Goal: Obtain resource: Download file/media

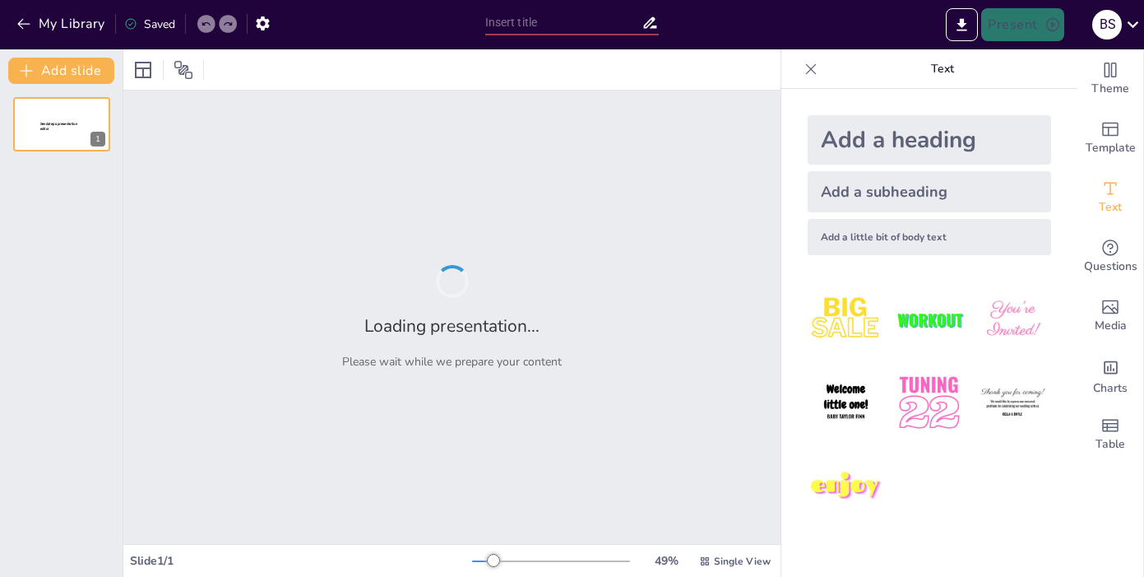
type input "Забруднення атмосфери: причини та наслідки для здоров'я людини"
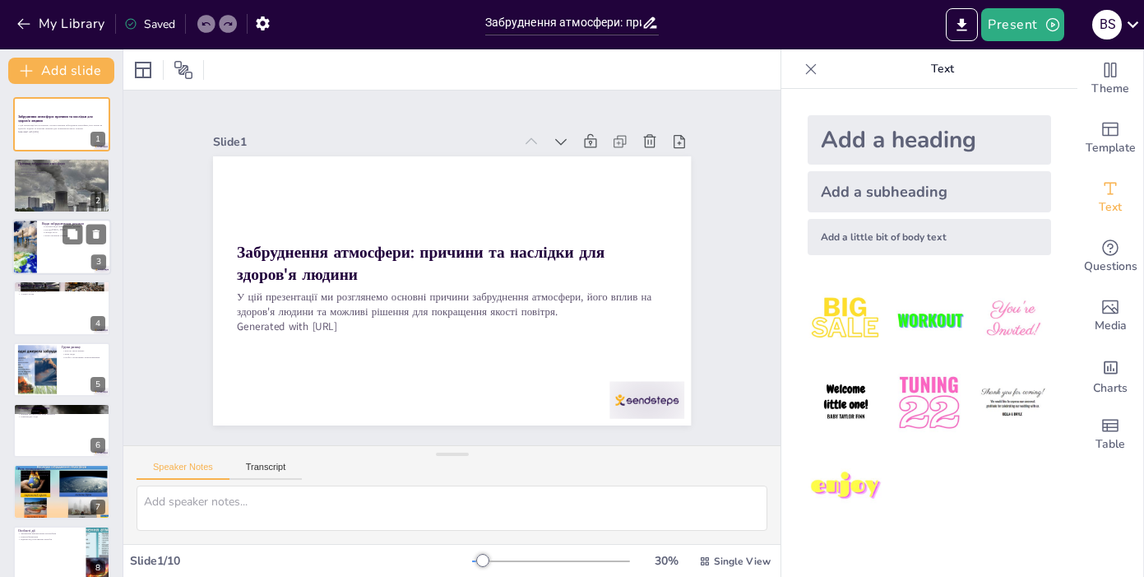
click at [50, 253] on div at bounding box center [61, 247] width 99 height 56
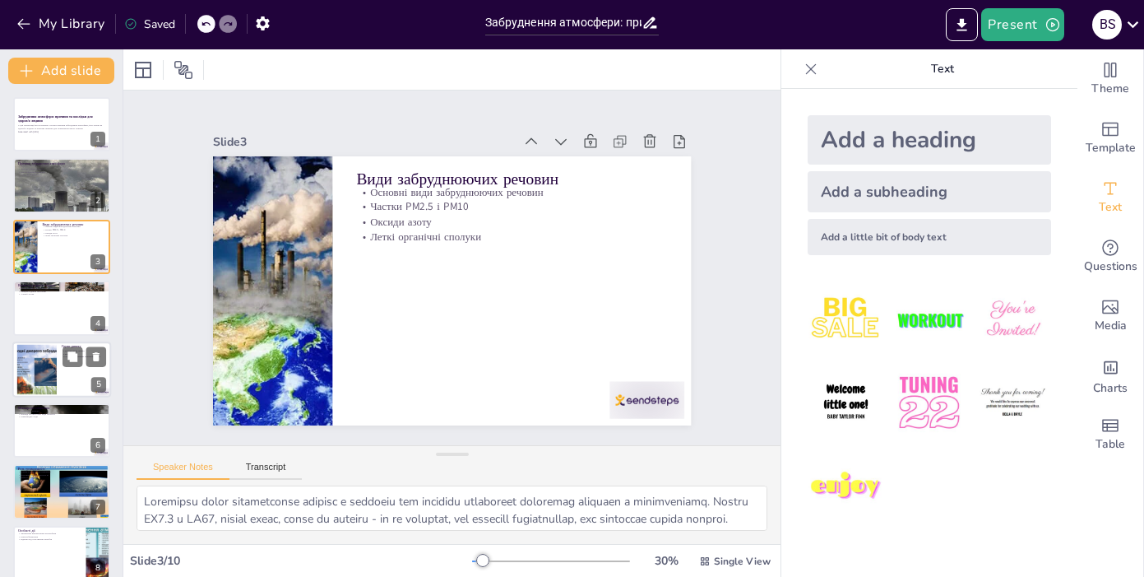
click at [49, 369] on div at bounding box center [36, 369] width 67 height 50
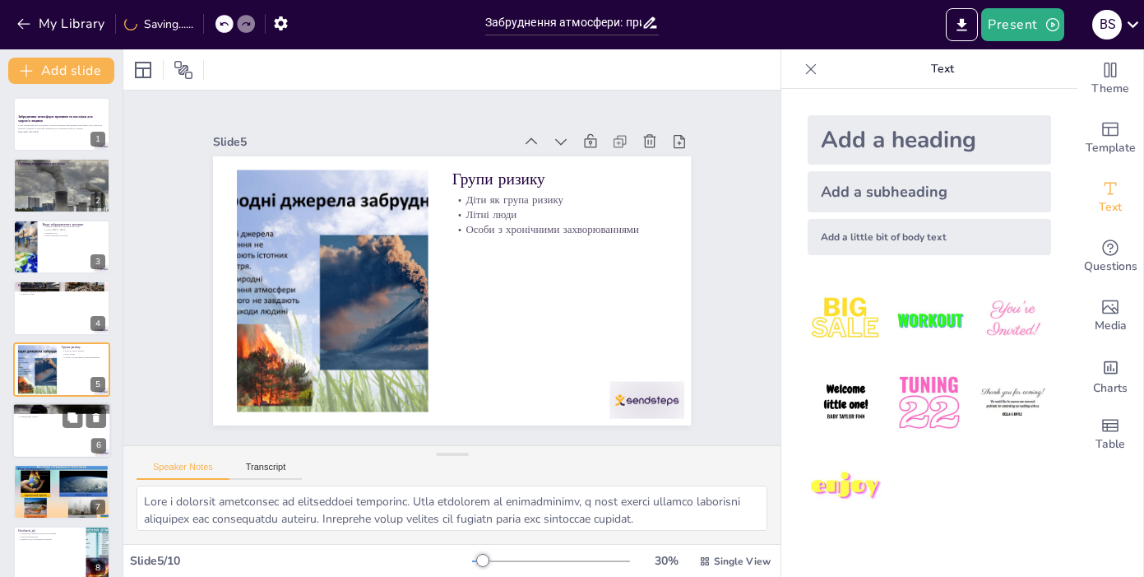
scroll to position [39, 0]
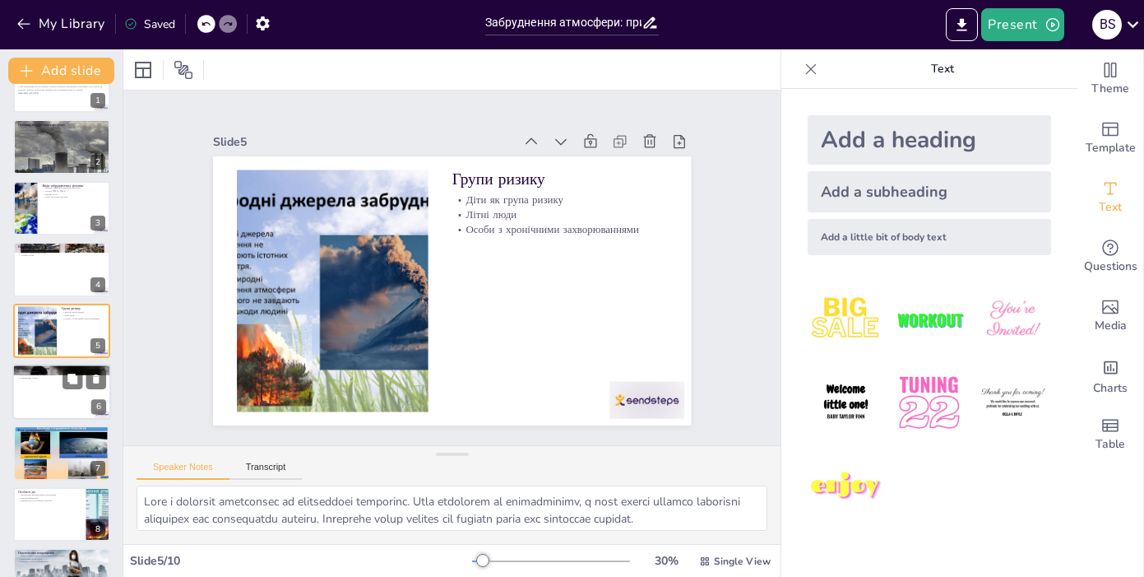
click at [59, 397] on div at bounding box center [61, 392] width 99 height 56
type textarea "Зменшення викидів є ключовим аспектом міжнародних ініціатив. Країни повинні пра…"
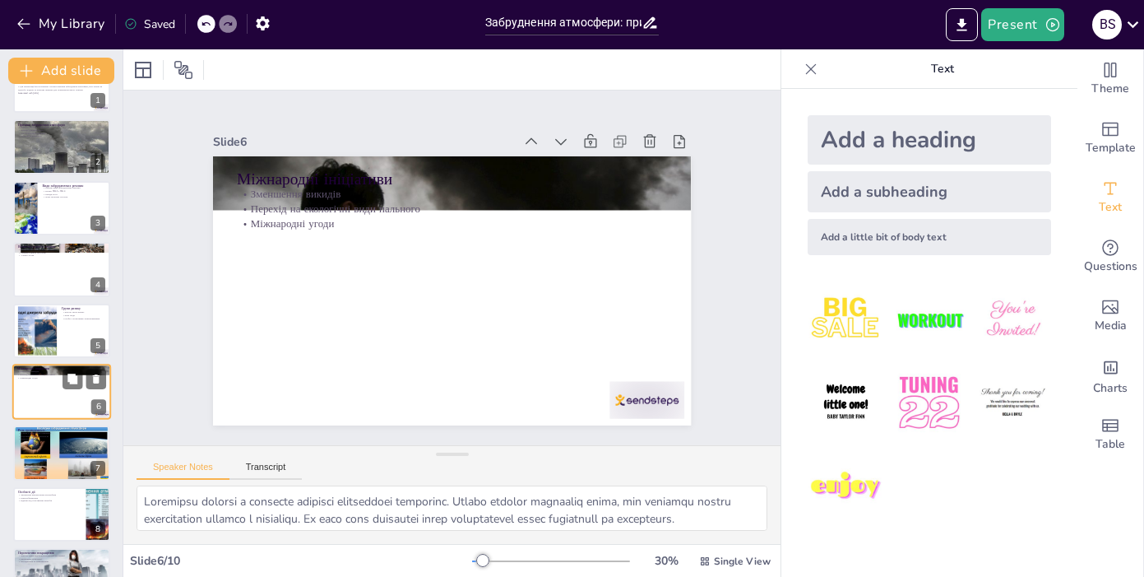
scroll to position [100, 0]
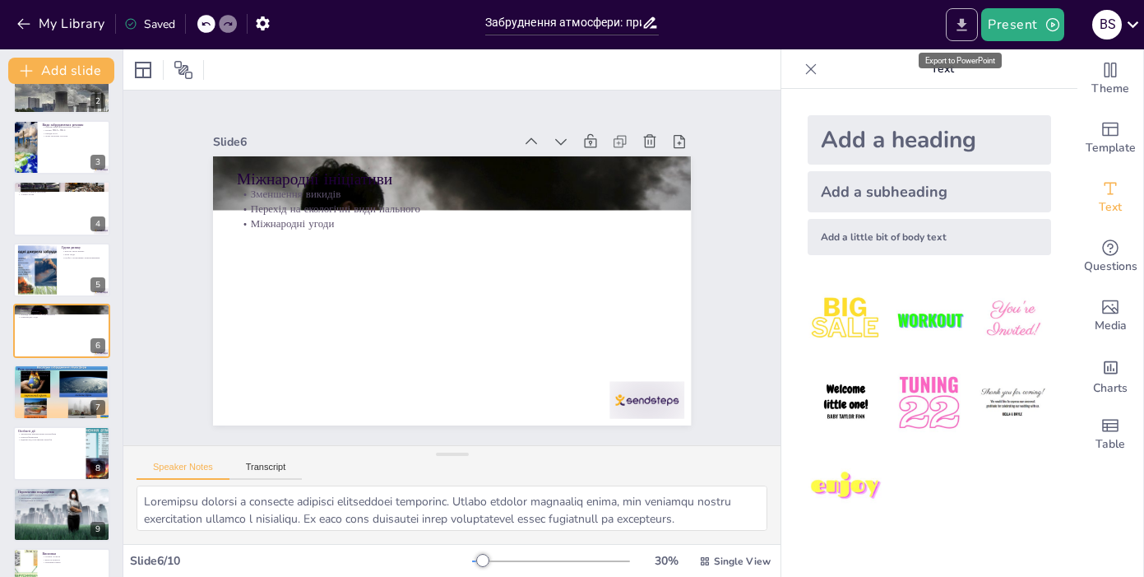
click at [955, 28] on icon "Export to PowerPoint" at bounding box center [962, 24] width 17 height 17
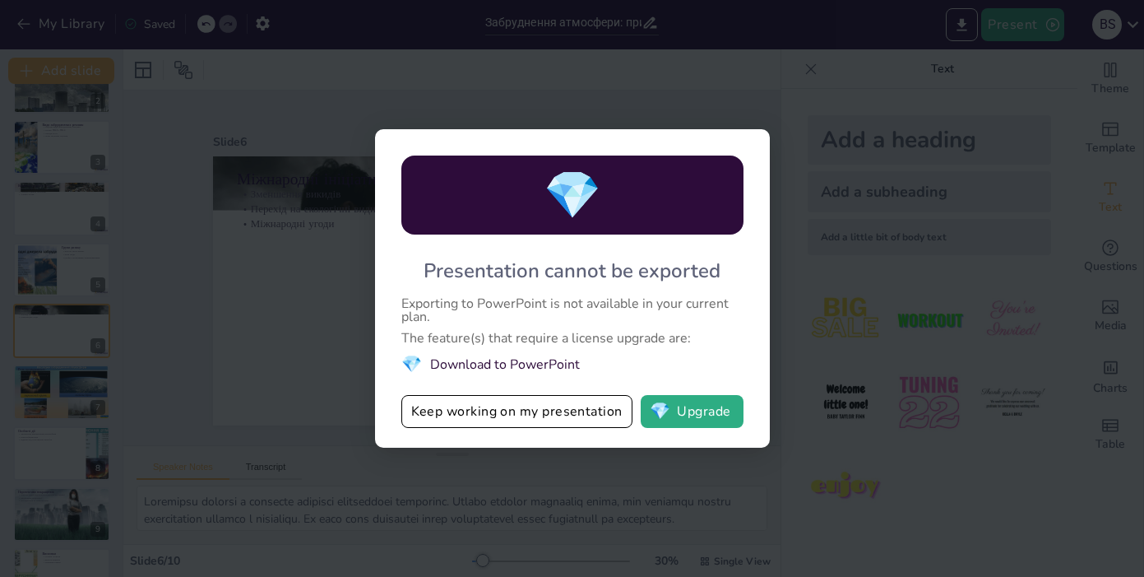
click at [539, 364] on li "💎 Download to PowerPoint" at bounding box center [572, 364] width 342 height 22
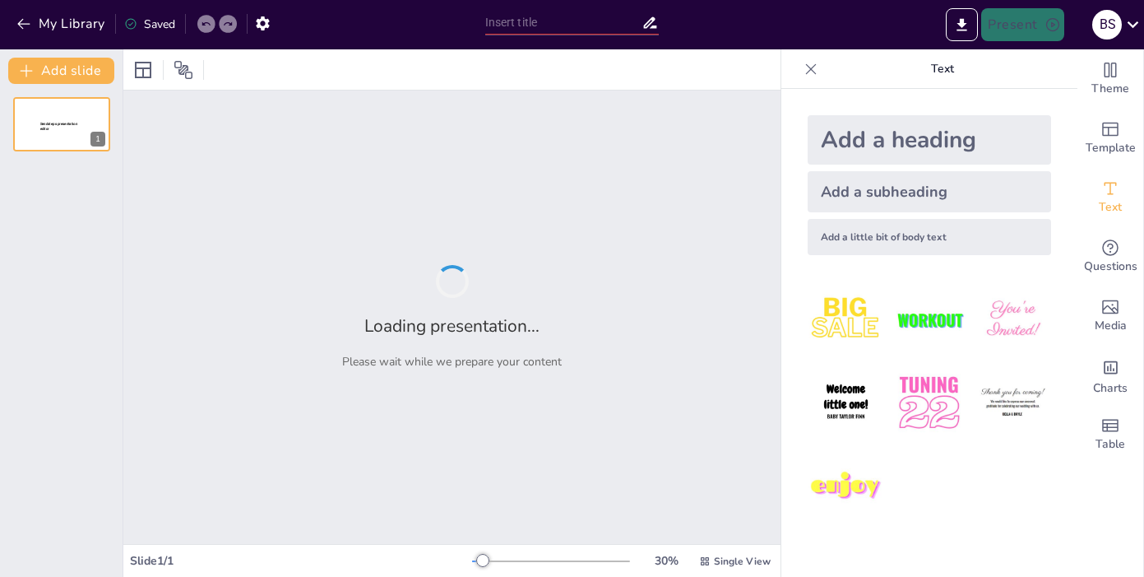
type input "Забруднення атмосфери: причини та наслідки для здоров'я людини"
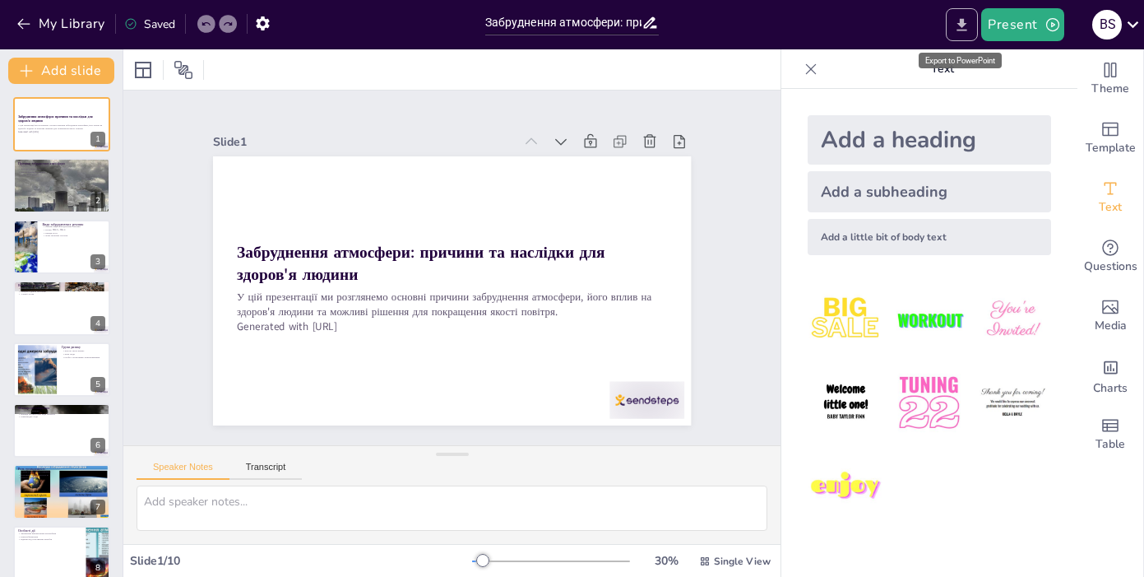
click at [962, 24] on icon "Export to PowerPoint" at bounding box center [963, 24] width 10 height 12
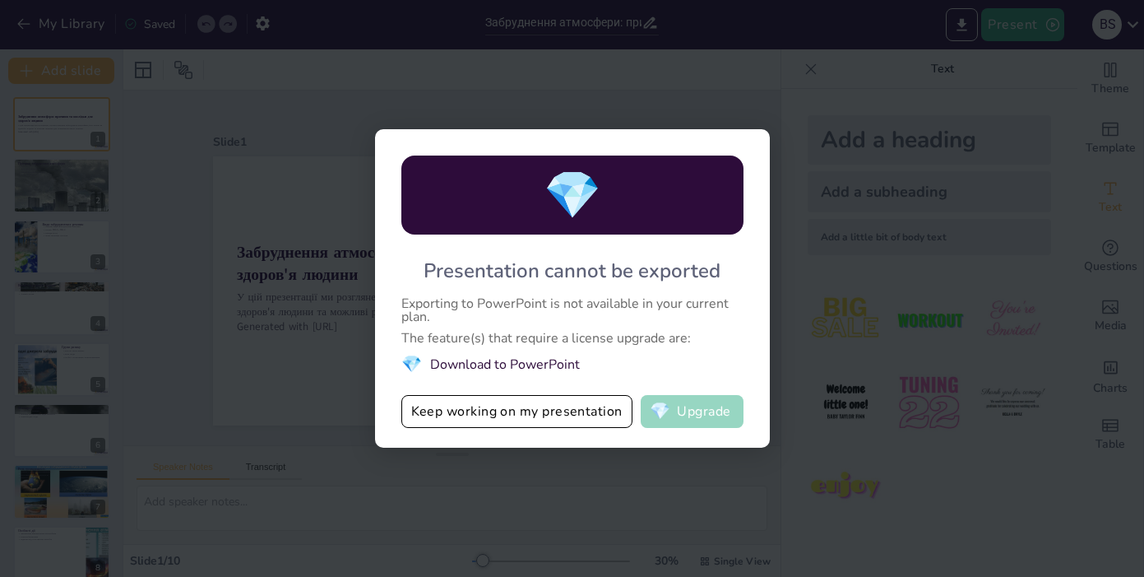
click at [709, 411] on button "💎 Upgrade" at bounding box center [692, 411] width 103 height 33
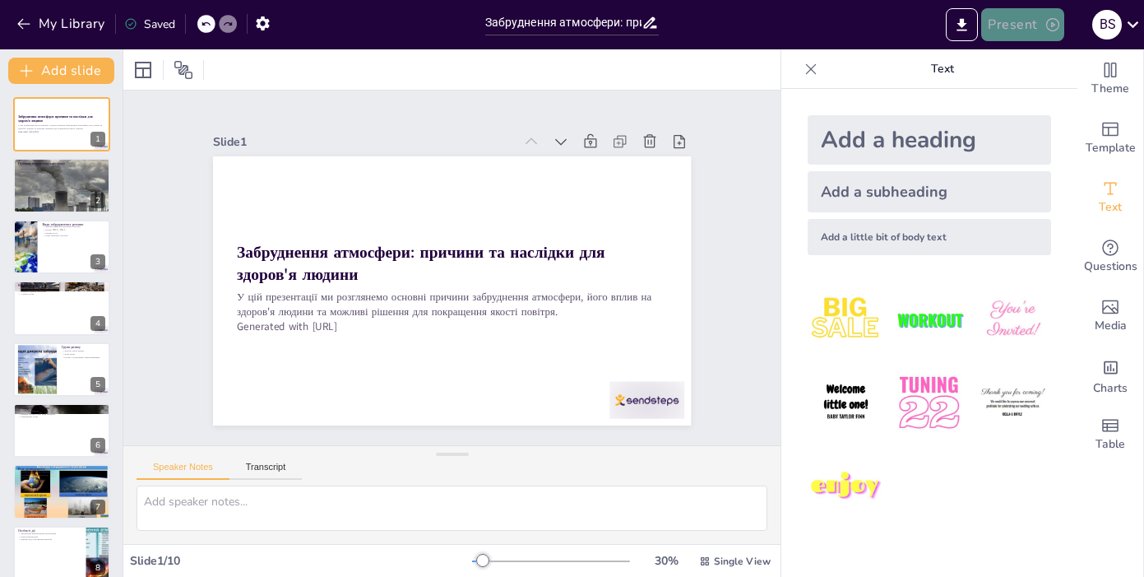
click at [1056, 26] on icon "button" at bounding box center [1053, 24] width 16 height 16
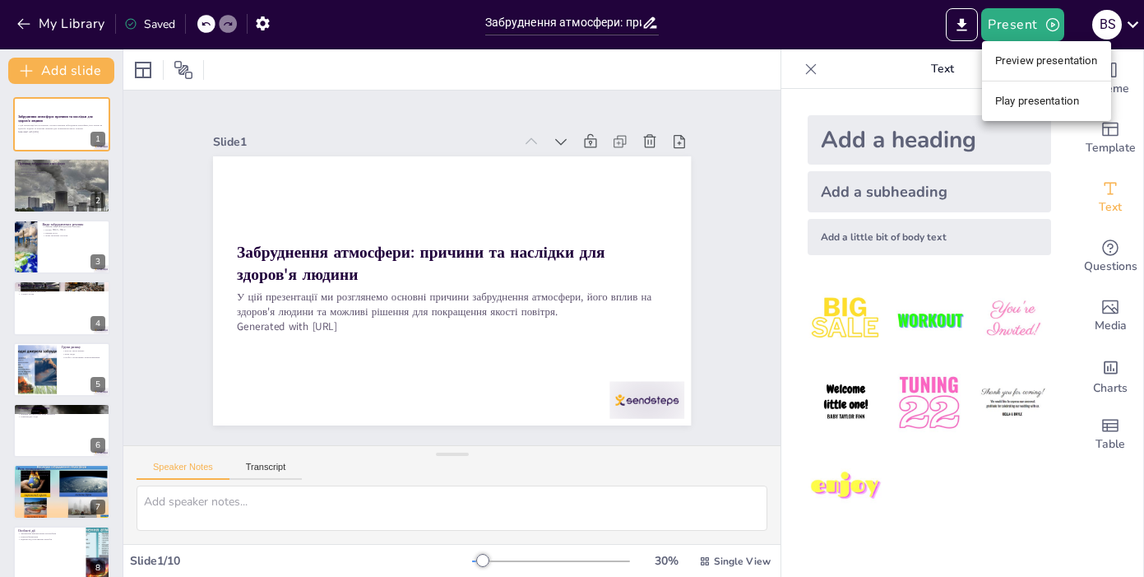
click at [1044, 63] on li "Preview presentation" at bounding box center [1046, 61] width 129 height 26
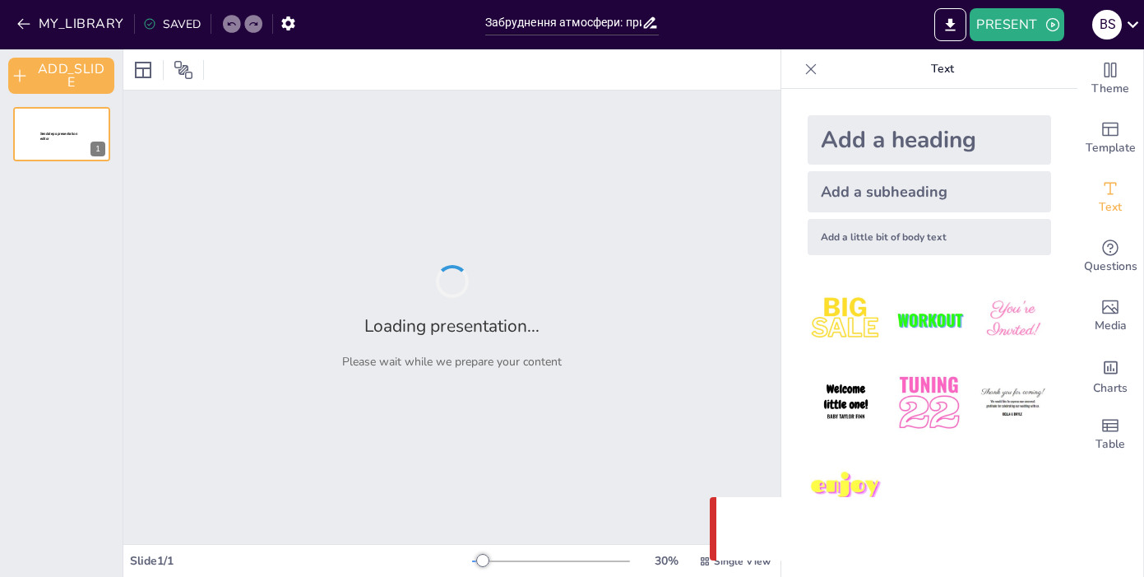
type input "Забруднення атмосфери: причини та наслідки для здоров'я людини"
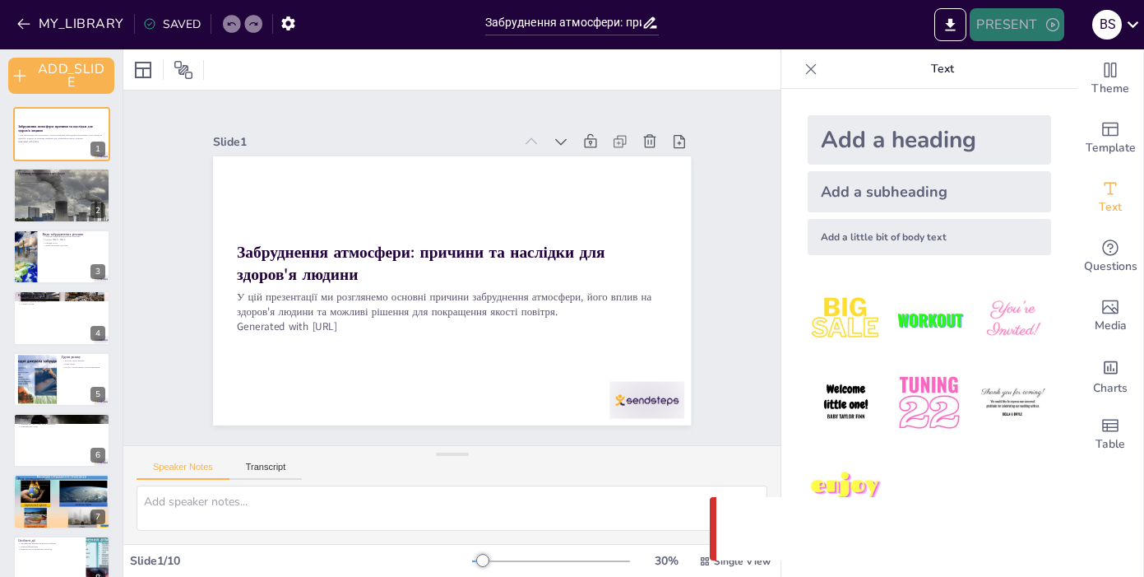
click at [1051, 26] on icon "button" at bounding box center [1053, 24] width 13 height 13
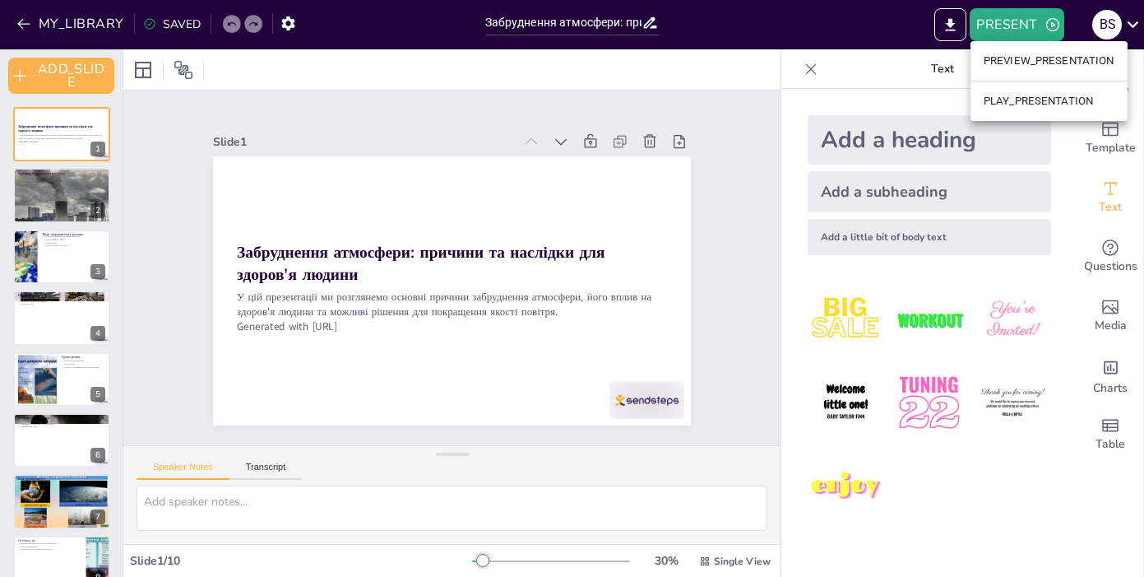
click at [1055, 101] on li "PLAY_PRESENTATION" at bounding box center [1049, 101] width 157 height 26
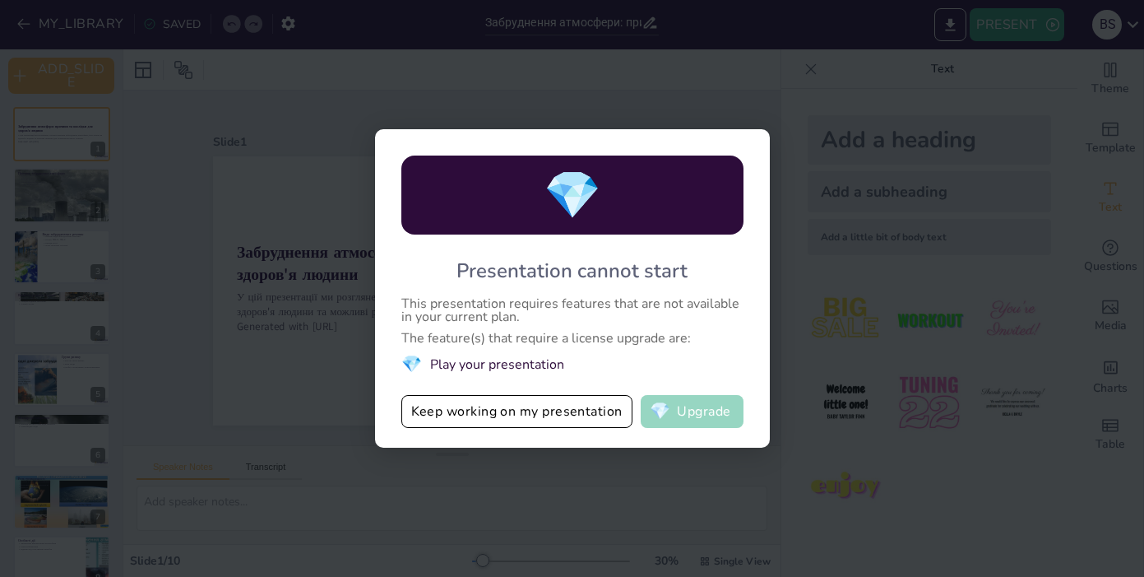
click at [696, 405] on button "💎 Upgrade" at bounding box center [692, 411] width 103 height 33
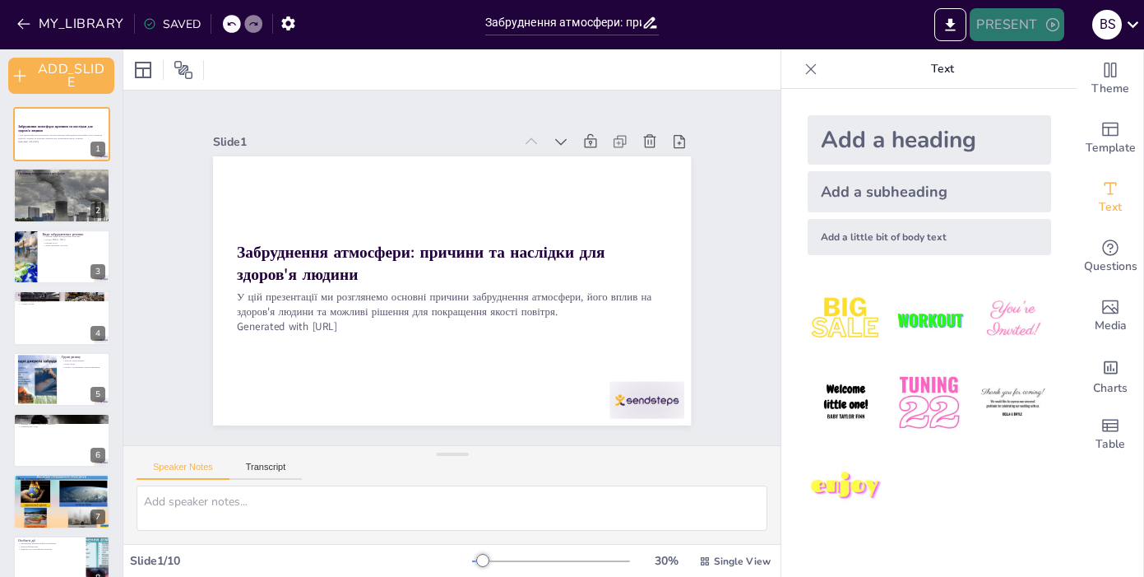
click at [1052, 22] on icon "button" at bounding box center [1053, 24] width 16 height 16
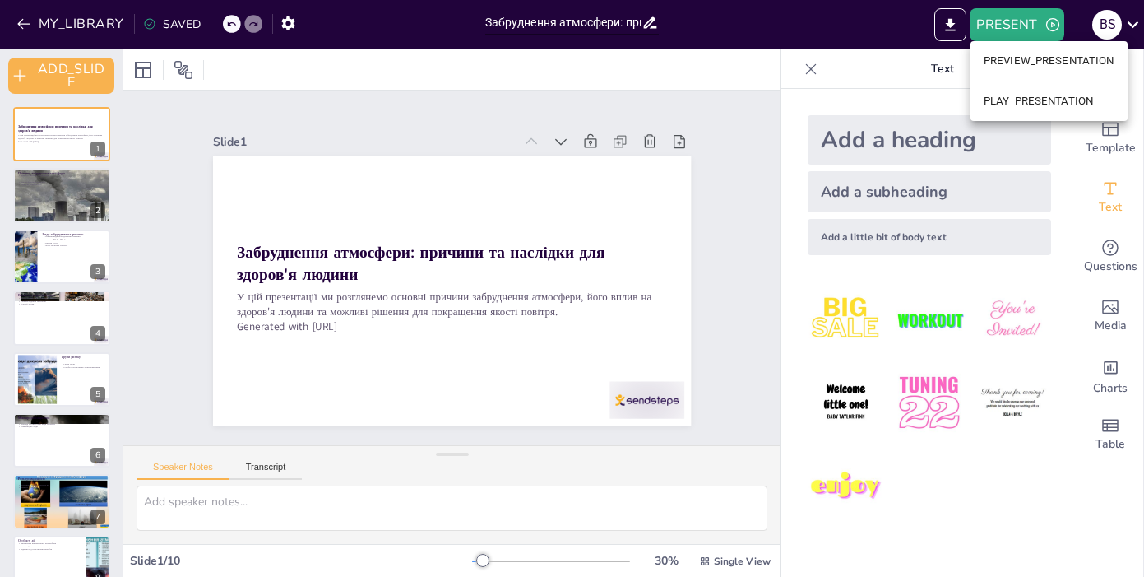
click at [1033, 58] on li "PREVIEW_PRESENTATION" at bounding box center [1049, 61] width 157 height 26
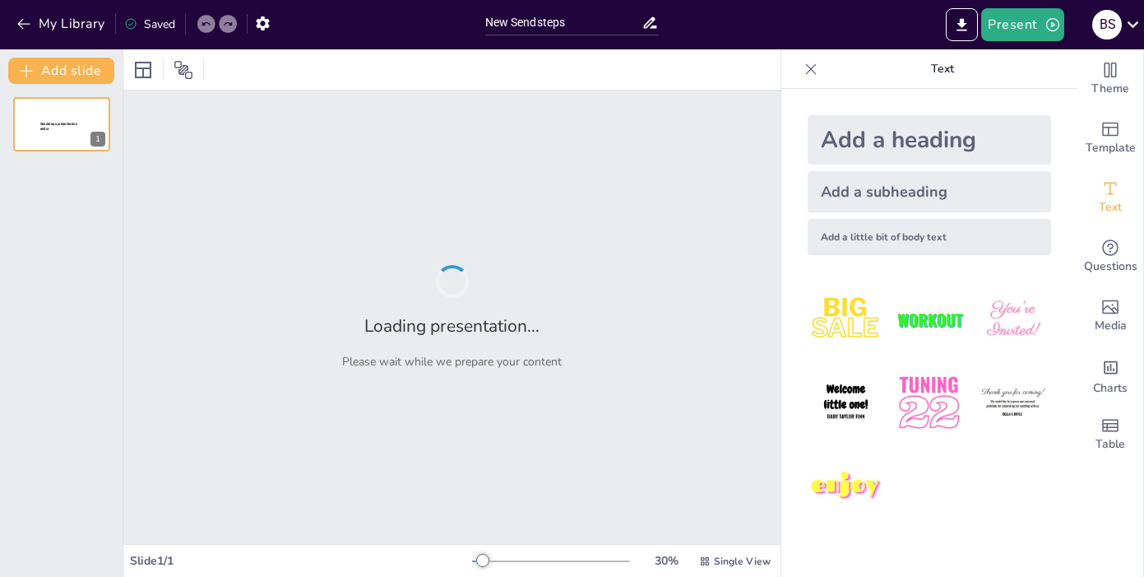
type input "New Sendsteps"
type input "Забруднення атмосфери: Причини та наслідки для здоров'я людини"
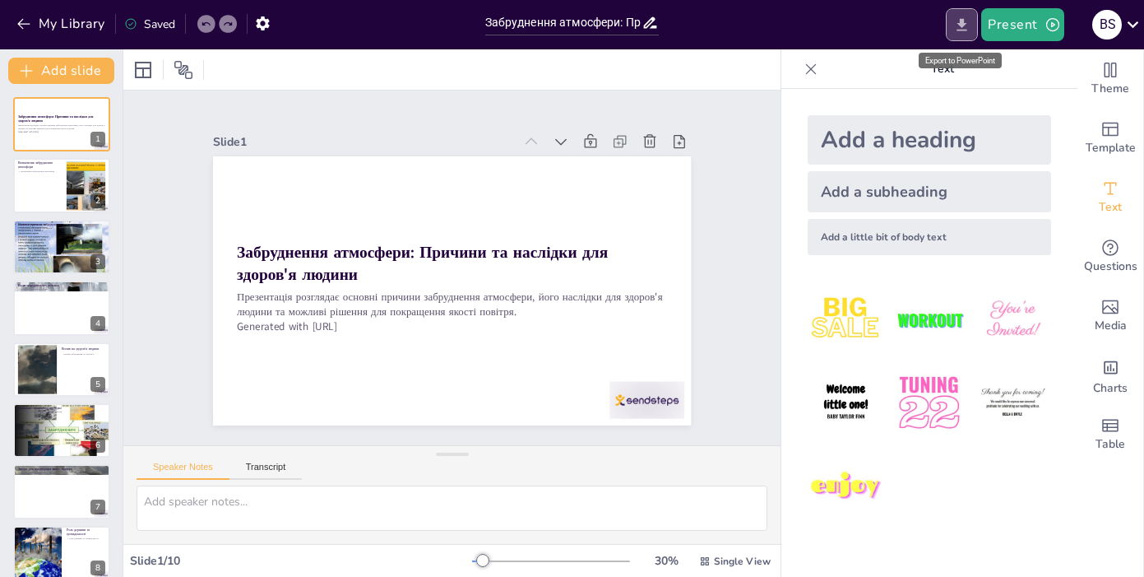
click at [960, 30] on icon "Export to PowerPoint" at bounding box center [962, 24] width 17 height 17
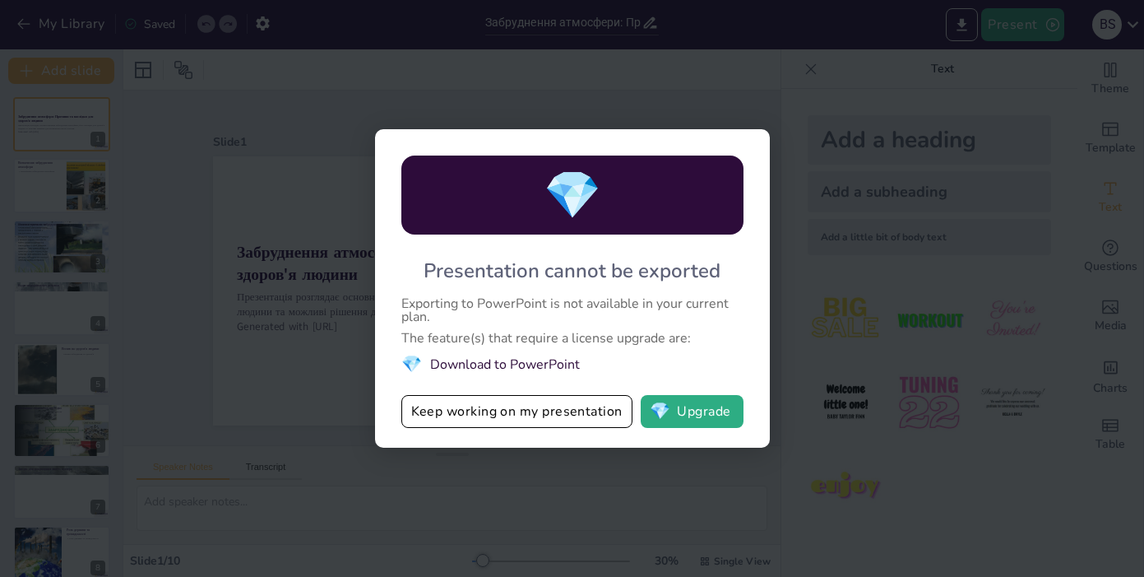
click at [542, 366] on li "💎 Download to PowerPoint" at bounding box center [572, 364] width 342 height 22
click at [543, 365] on li "💎 Download to PowerPoint" at bounding box center [572, 364] width 342 height 22
click at [684, 419] on button "💎 Upgrade" at bounding box center [692, 411] width 103 height 33
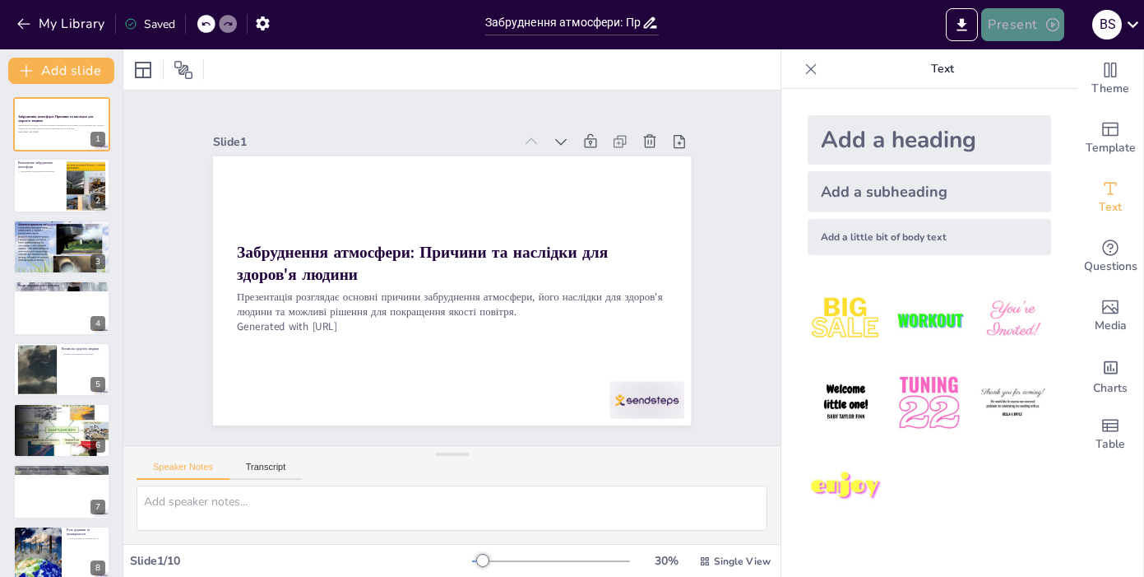
click at [1037, 23] on button "Present" at bounding box center [1023, 24] width 82 height 33
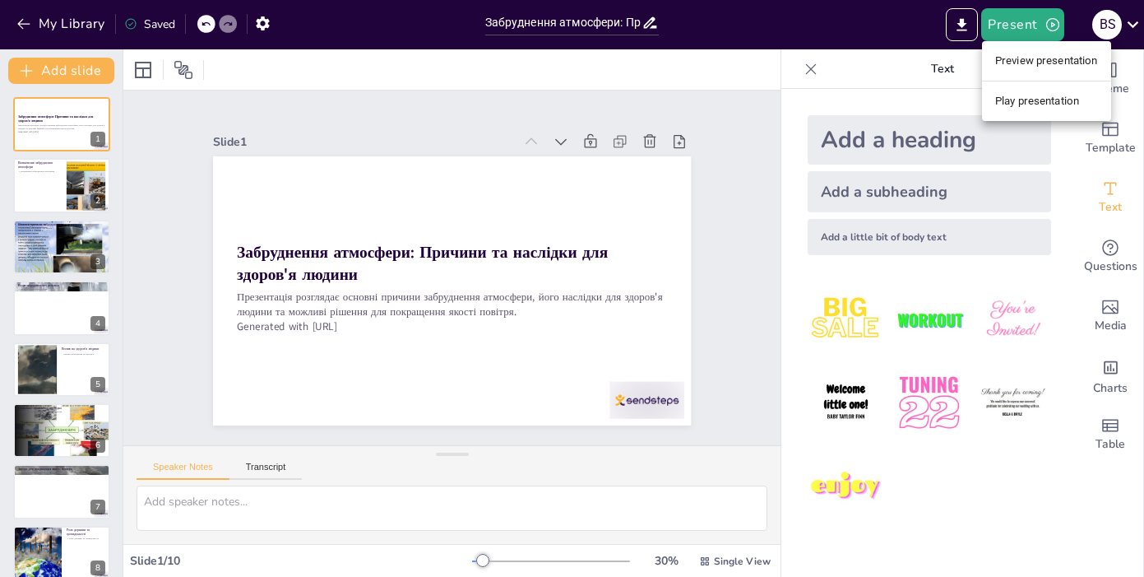
click at [966, 29] on div at bounding box center [572, 288] width 1144 height 577
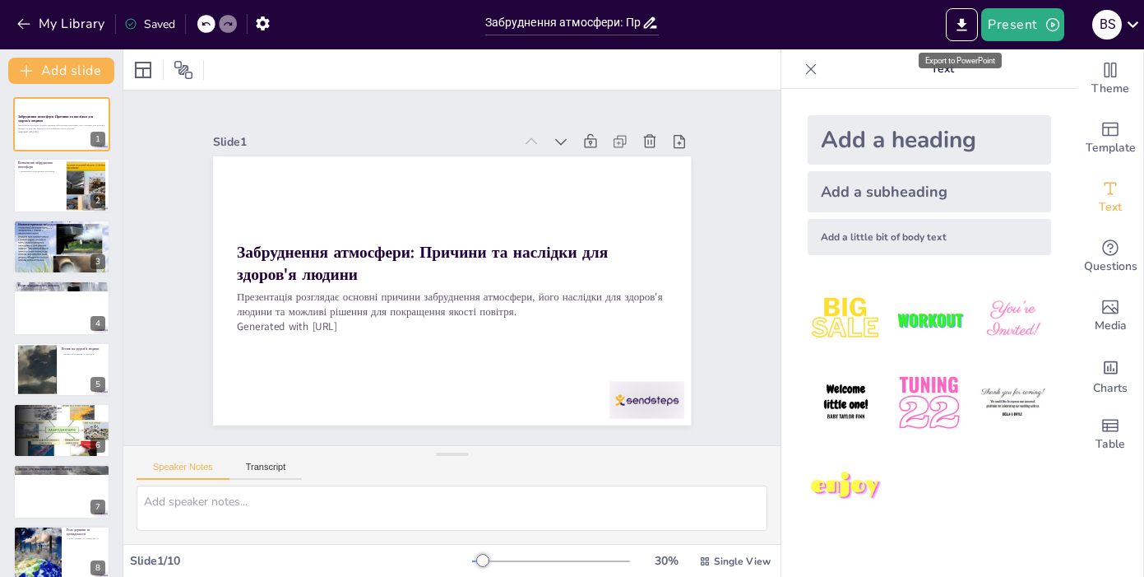
click at [966, 29] on icon "Export to PowerPoint" at bounding box center [962, 24] width 17 height 17
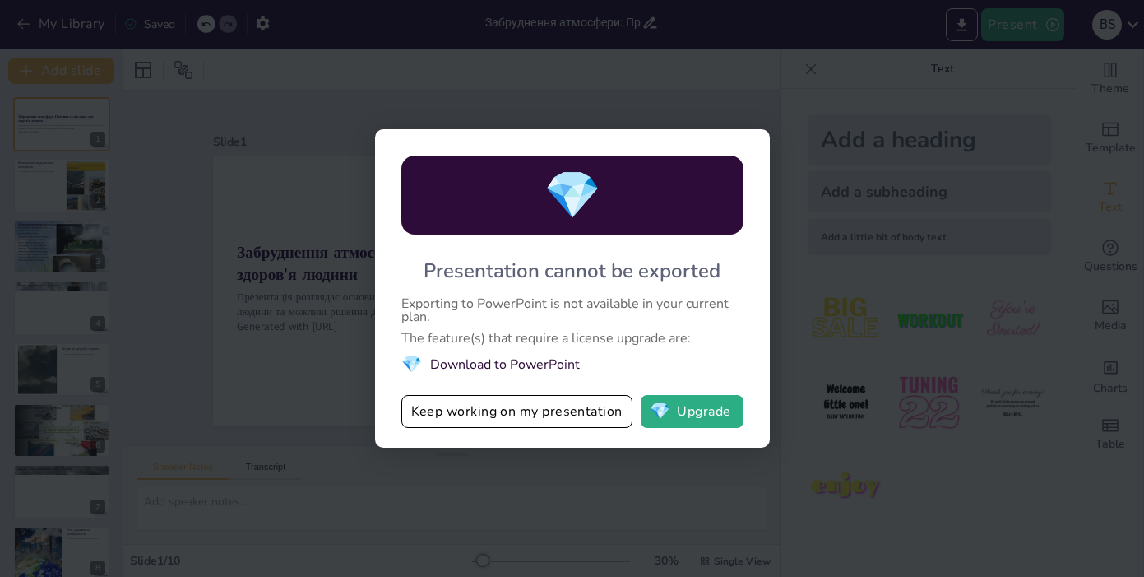
click at [546, 361] on li "💎 Download to PowerPoint" at bounding box center [572, 364] width 342 height 22
click at [666, 403] on span "💎" at bounding box center [660, 411] width 21 height 16
